Goal: Information Seeking & Learning: Learn about a topic

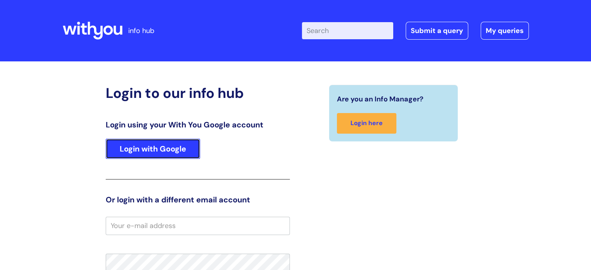
click at [180, 152] on link "Login with Google" at bounding box center [153, 149] width 94 height 20
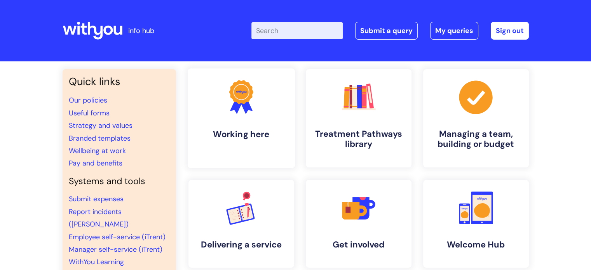
click at [198, 124] on link ".cls-1{fill:#f89b22;}.cls-1,.cls-2,.cls-3{stroke-width:0px;}.cls-2{fill:#2d3cff…" at bounding box center [240, 118] width 107 height 100
